Goal: Entertainment & Leisure: Consume media (video, audio)

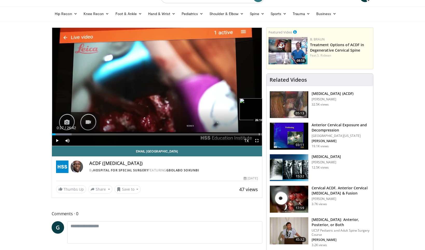
scroll to position [12, 0]
click at [69, 134] on div "Progress Bar" at bounding box center [69, 134] width 1 height 2
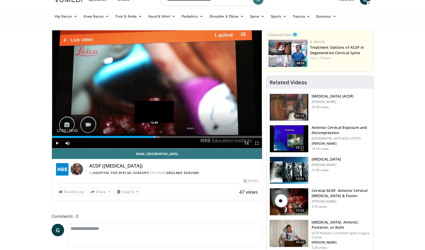
scroll to position [10, 0]
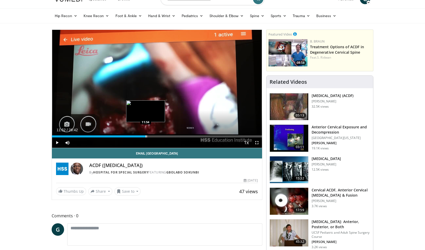
drag, startPoint x: 69, startPoint y: 134, endPoint x: 145, endPoint y: 137, distance: 75.8
click at [145, 137] on div "Progress Bar" at bounding box center [145, 136] width 1 height 2
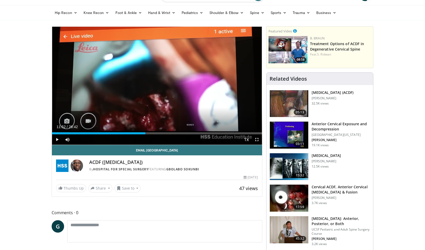
scroll to position [14, 0]
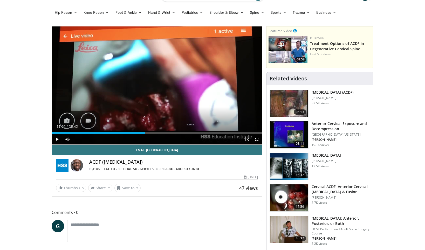
click at [60, 138] on span "Video Player" at bounding box center [57, 139] width 10 height 10
click at [220, 133] on div "Progress Bar" at bounding box center [220, 133] width 1 height 2
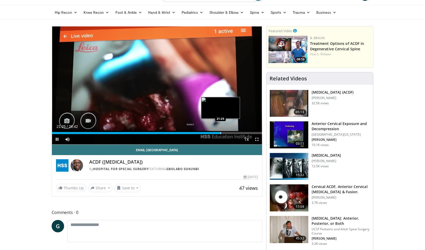
scroll to position [13, 0]
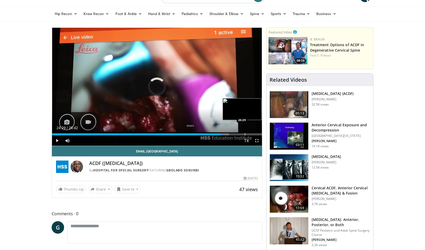
click at [245, 134] on div "Progress Bar" at bounding box center [245, 134] width 1 height 2
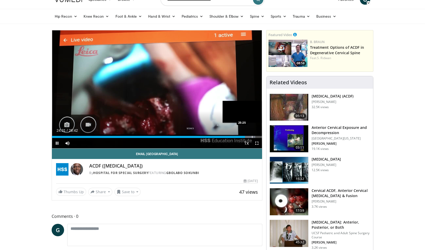
scroll to position [10, 0]
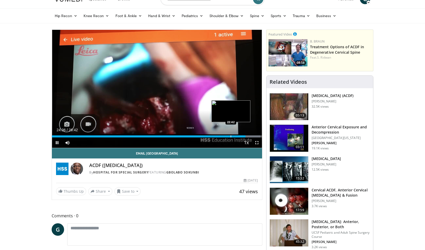
click at [231, 136] on div "Progress Bar" at bounding box center [231, 136] width 1 height 2
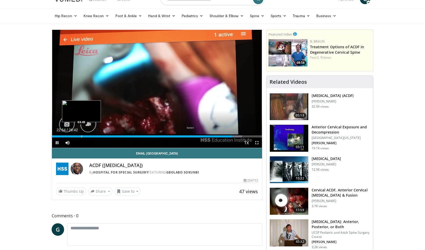
click at [81, 136] on div "Progress Bar" at bounding box center [81, 136] width 1 height 2
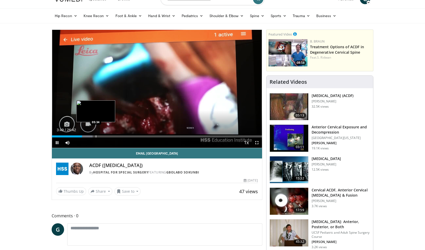
click at [96, 136] on div "Progress Bar" at bounding box center [96, 136] width 1 height 2
click at [58, 142] on span "Video Player" at bounding box center [57, 142] width 10 height 10
